Goal: Task Accomplishment & Management: Complete application form

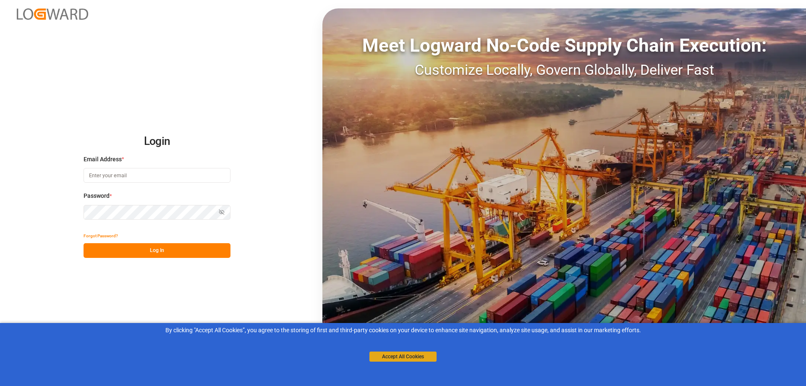
type input "[PERSON_NAME][EMAIL_ADDRESS][PERSON_NAME][DOMAIN_NAME]"
click at [402, 356] on button "Accept All Cookies" at bounding box center [403, 357] width 67 height 10
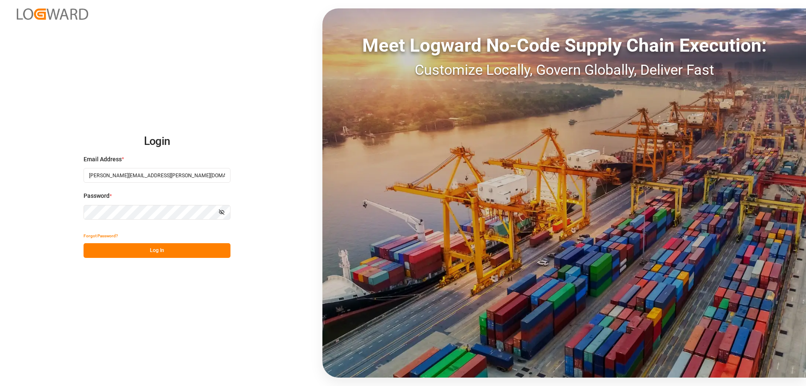
click at [170, 243] on button "Log In" at bounding box center [157, 250] width 147 height 15
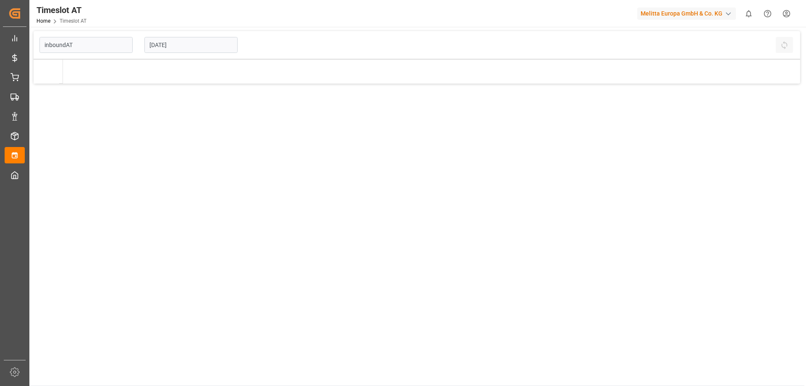
type input "Inbound AT"
